Goal: Entertainment & Leisure: Consume media (video, audio)

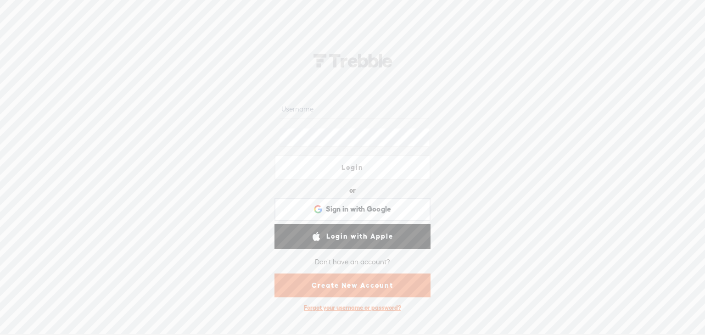
click at [321, 110] on input "text" at bounding box center [354, 109] width 149 height 18
click at [280, 123] on div at bounding box center [280, 123] width 0 height 0
click at [477, 147] on div "Login or Login with Facebook Sign in with Google Sign in with Google. Opens in …" at bounding box center [352, 180] width 705 height 310
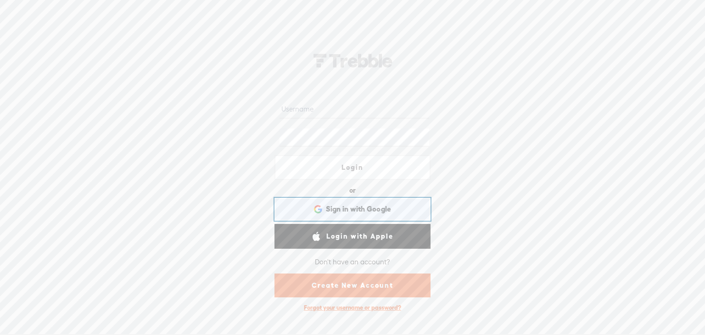
click at [380, 213] on span "Sign in with Google" at bounding box center [359, 209] width 66 height 10
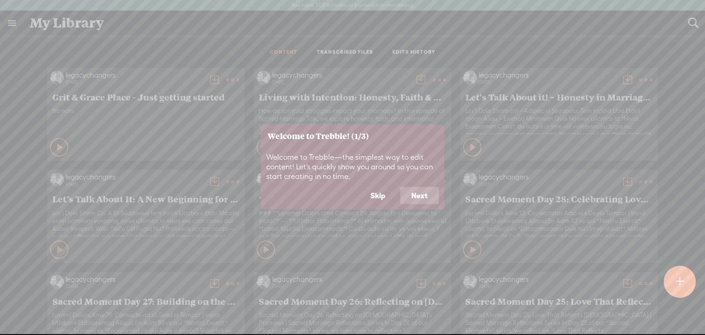
click at [376, 196] on button "Skip" at bounding box center [377, 195] width 37 height 17
click at [378, 196] on span "*Sacred Moment Day 29: Seeking [DEMOGRAPHIC_DATA]’s Guidance in Prayer | Sacred…" at bounding box center [352, 198] width 187 height 11
click at [421, 197] on span "*Sacred Moment Day 29: Seeking [DEMOGRAPHIC_DATA]’s Guidance in Prayer | Sacred…" at bounding box center [352, 198] width 187 height 11
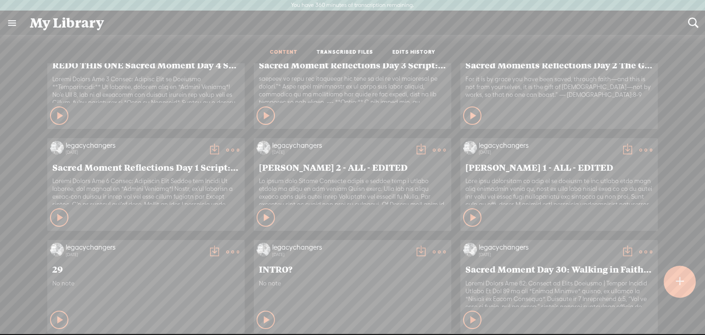
scroll to position [1156, 0]
click at [56, 212] on icon at bounding box center [60, 216] width 9 height 9
click at [55, 212] on icon at bounding box center [59, 216] width 9 height 9
click at [226, 149] on t at bounding box center [232, 149] width 13 height 13
